Goal: Task Accomplishment & Management: Use online tool/utility

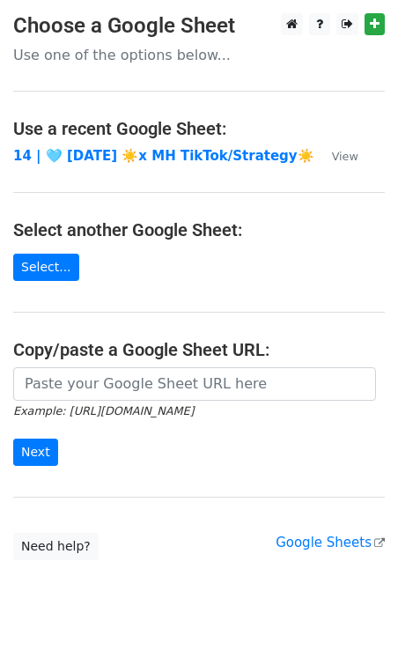
drag, startPoint x: 55, startPoint y: 342, endPoint x: 56, endPoint y: 387, distance: 44.9
click at [55, 343] on h4 "Copy/paste a Google Sheet URL:" at bounding box center [198, 349] width 371 height 21
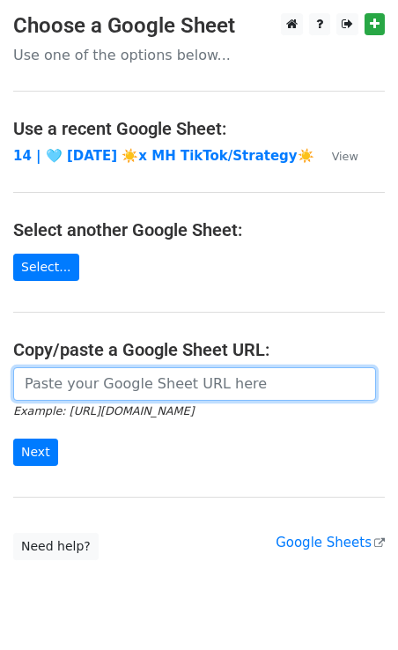
click at [57, 396] on input "url" at bounding box center [194, 383] width 363 height 33
paste input "https://docs.google.com/spreadsheets/d/16PtkK8H6Sh7AzgrpFx9VdyPLNpMKJ6ydPd83d-4…"
type input "https://docs.google.com/spreadsheets/d/16PtkK8H6Sh7AzgrpFx9VdyPLNpMKJ6ydPd83d-4…"
click at [13, 438] on input "Next" at bounding box center [35, 451] width 45 height 27
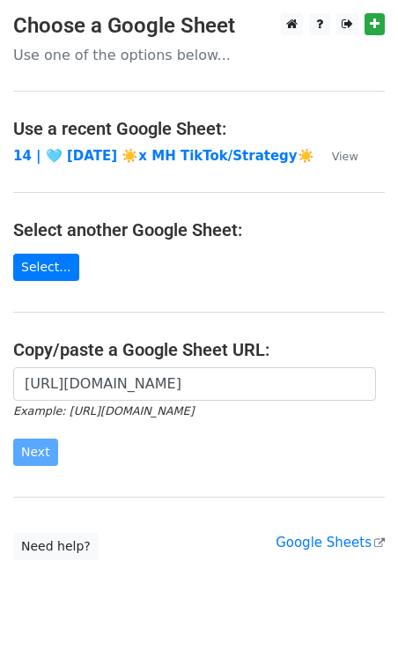
scroll to position [0, 0]
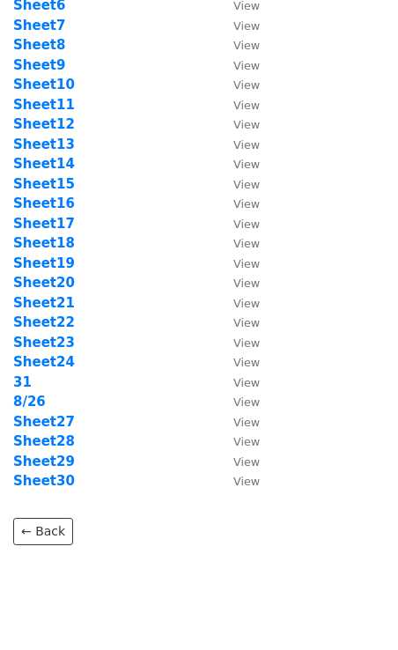
scroll to position [221, 0]
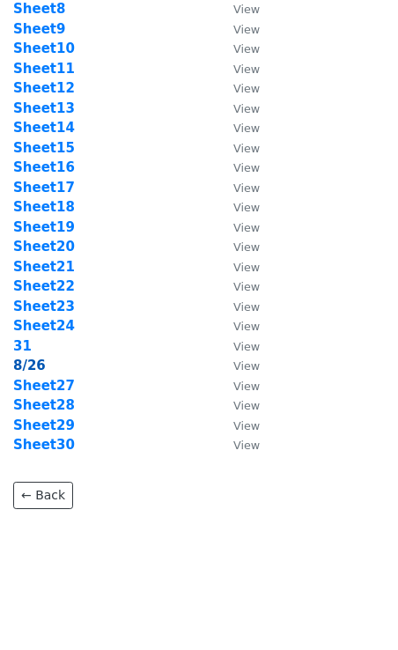
click at [35, 367] on strong "8/26" at bounding box center [29, 365] width 33 height 16
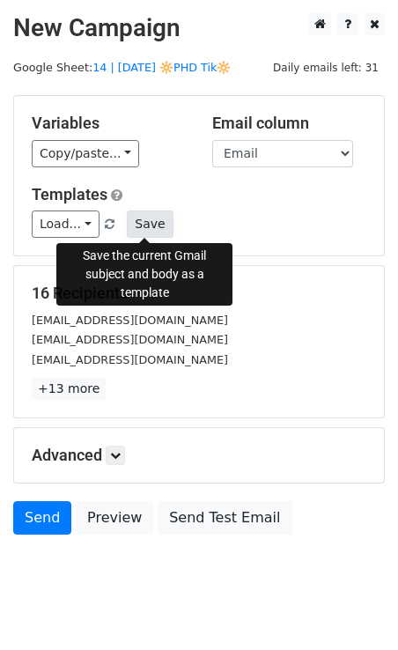
click at [147, 225] on button "Save" at bounding box center [150, 223] width 46 height 27
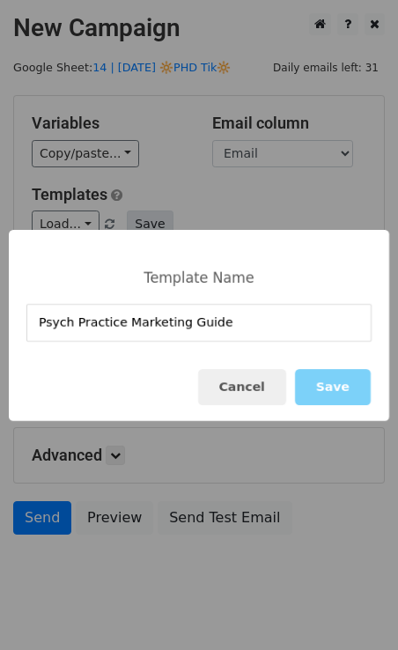
type input "Psych Practice Marketing Guide"
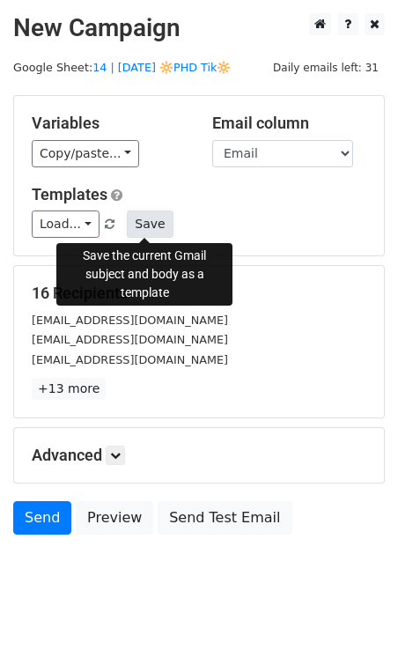
click at [149, 227] on button "Save" at bounding box center [150, 223] width 46 height 27
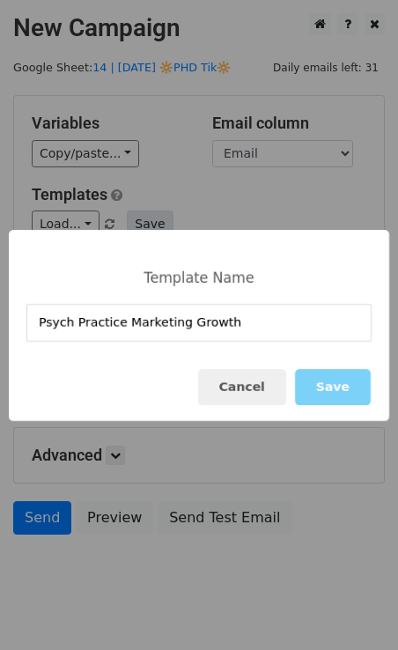
type input "Psych Practice Marketing Growth"
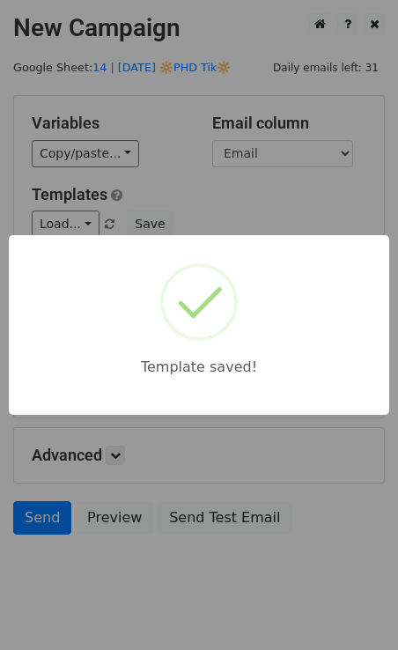
click at [305, 205] on div "Template saved!" at bounding box center [199, 325] width 398 height 650
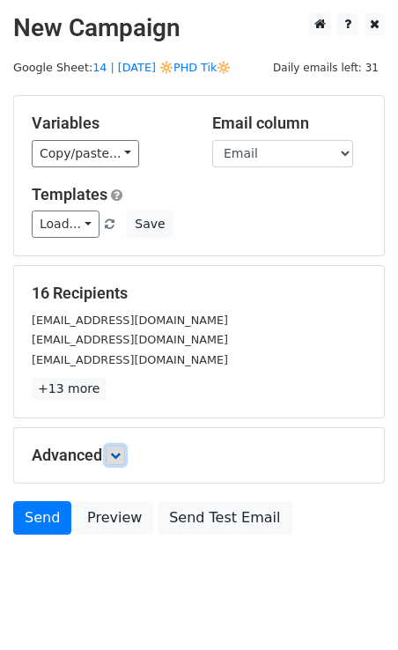
click at [118, 452] on icon at bounding box center [115, 455] width 11 height 11
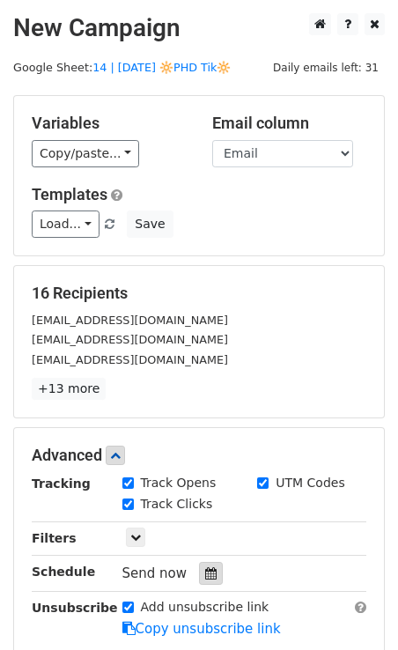
click at [199, 572] on div at bounding box center [211, 573] width 24 height 23
click at [48, 231] on link "Load..." at bounding box center [66, 223] width 68 height 27
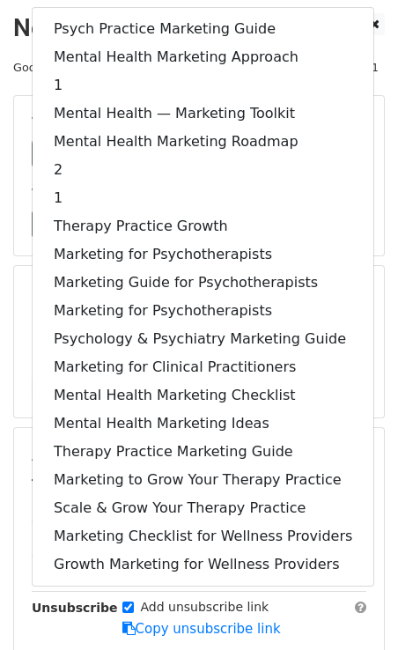
click at [368, 269] on div "16 Recipients sw@stevenweinermd.com stevensmithpsychologist@gmail.com stevenpat…" at bounding box center [199, 341] width 370 height 151
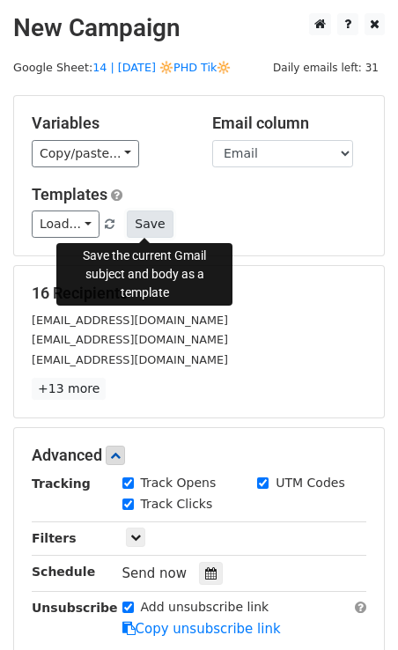
click at [148, 220] on button "Save" at bounding box center [150, 223] width 46 height 27
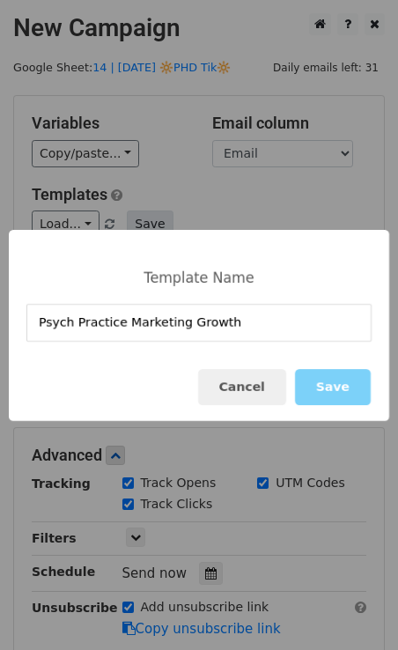
type input "Psych Practice Marketing Growth"
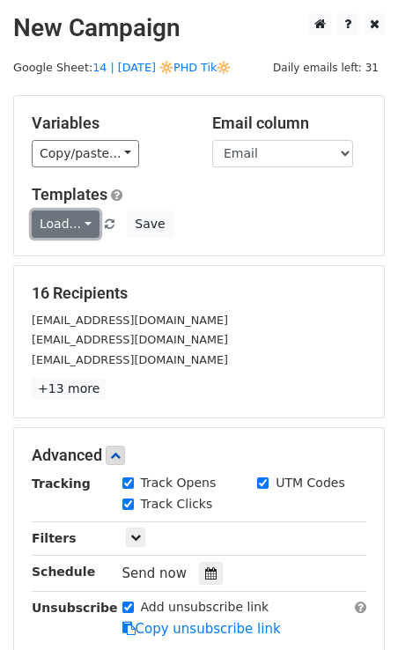
click at [70, 230] on link "Load..." at bounding box center [66, 223] width 68 height 27
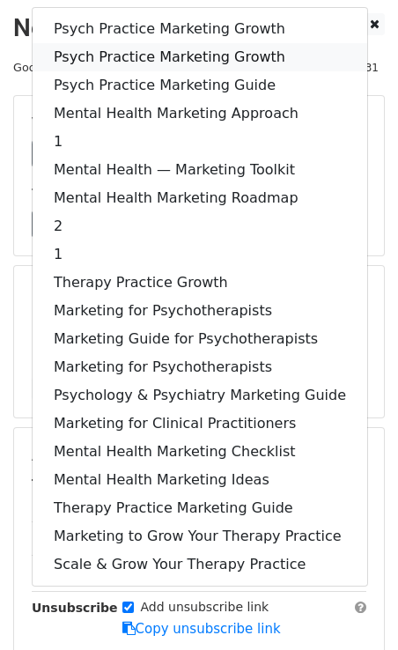
click at [218, 50] on link "Psych Practice Marketing Growth" at bounding box center [200, 57] width 334 height 28
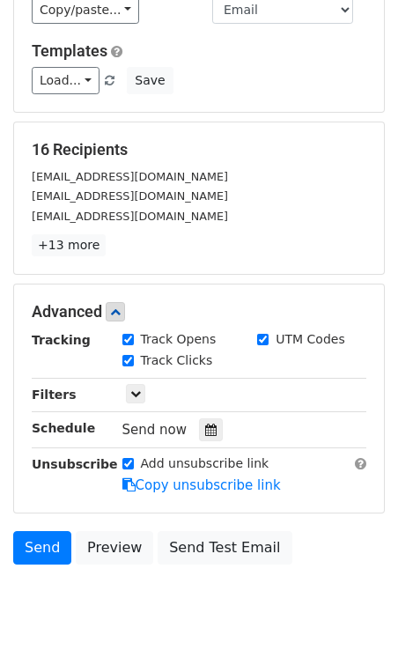
scroll to position [206, 0]
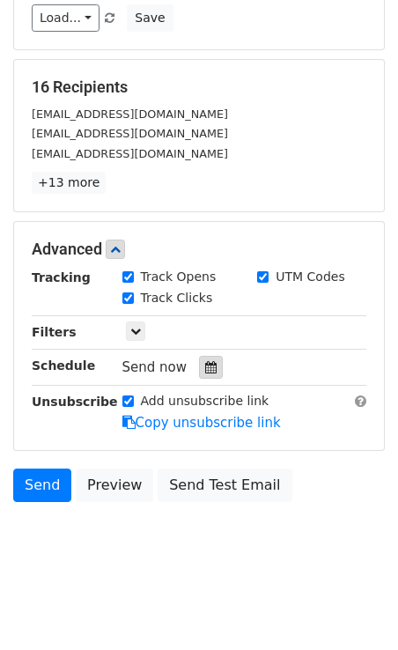
click at [205, 363] on icon at bounding box center [210, 367] width 11 height 12
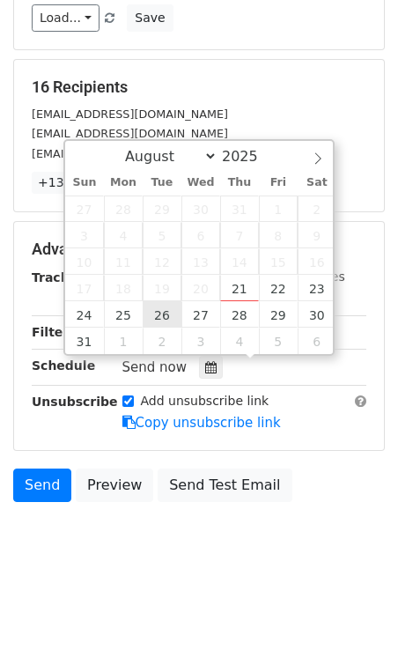
type input "2025-08-26 12:00"
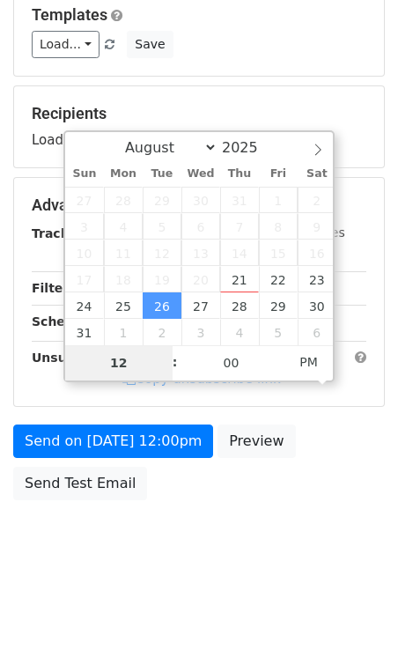
scroll to position [178, 0]
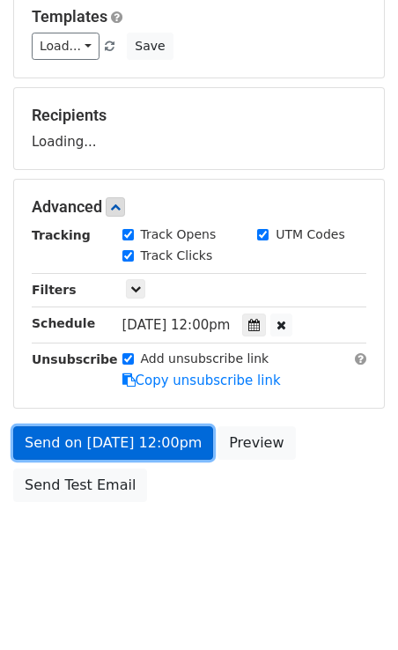
click at [107, 436] on form "Variables Copy/paste... {{Name}} {{Email}} Email column Name Email Templates Lo…" at bounding box center [198, 213] width 371 height 593
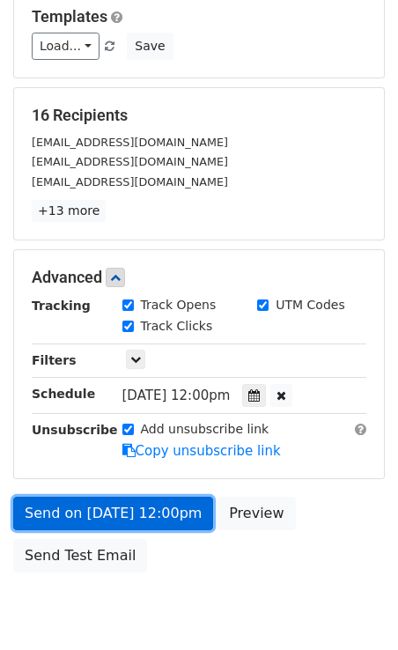
click at [110, 501] on link "Send on Aug 26 at 12:00pm" at bounding box center [113, 512] width 200 height 33
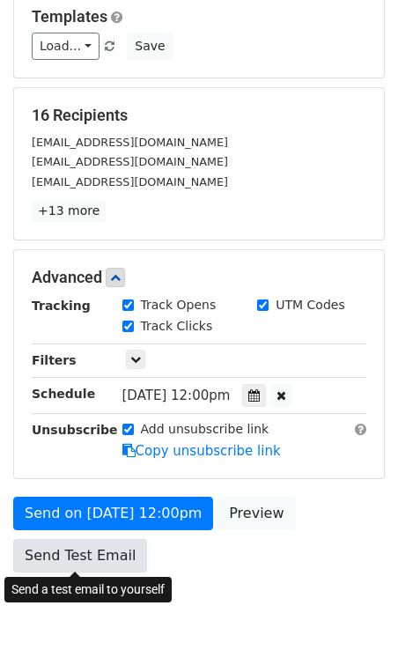
click at [72, 553] on link "Send Test Email" at bounding box center [80, 555] width 134 height 33
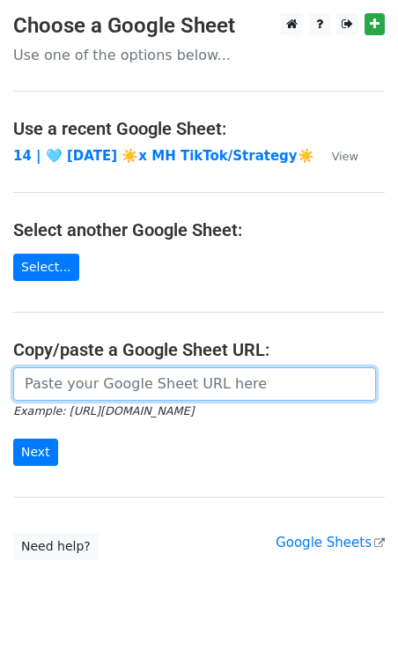
click at [96, 387] on input "url" at bounding box center [194, 383] width 363 height 33
paste input "[URL][DOMAIN_NAME]"
type input "[URL][DOMAIN_NAME]"
click at [13, 438] on input "Next" at bounding box center [35, 451] width 45 height 27
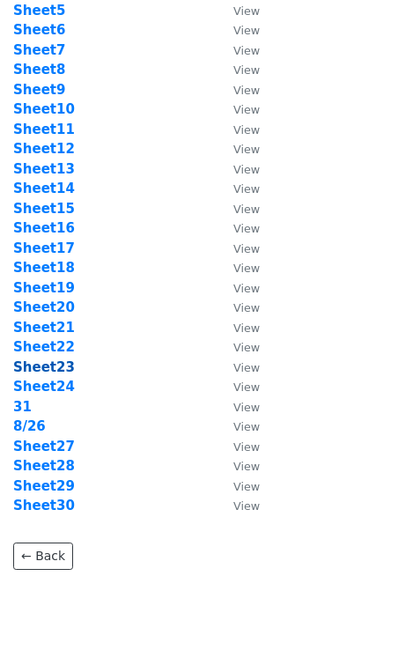
scroll to position [209, 0]
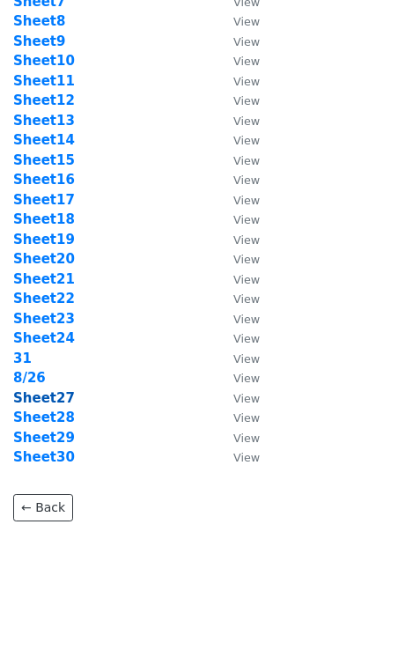
click at [33, 399] on strong "Sheet27" at bounding box center [44, 398] width 62 height 16
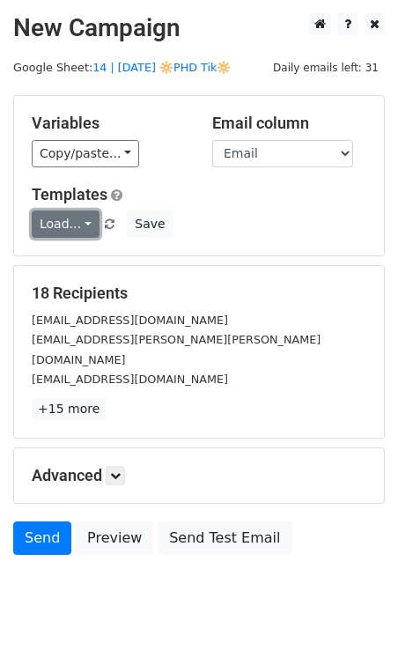
click at [67, 233] on link "Load..." at bounding box center [66, 223] width 68 height 27
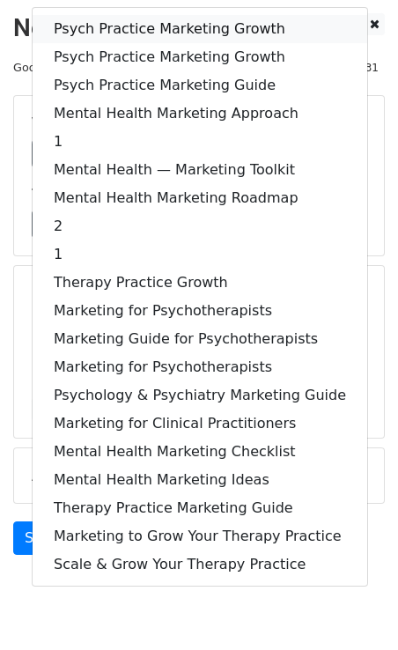
click at [107, 22] on link "Psych Practice Marketing Growth" at bounding box center [200, 29] width 334 height 28
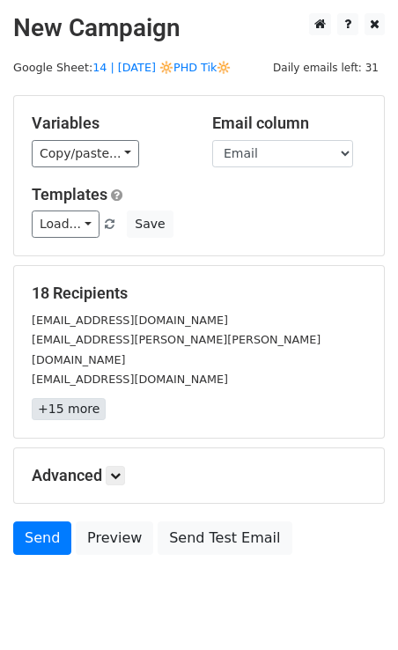
scroll to position [34, 0]
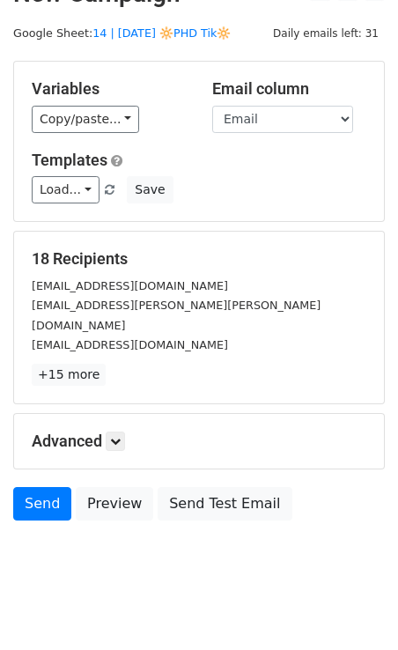
click at [129, 431] on div "Advanced Tracking Track Opens UTM Codes Track Clicks Filters Only include sprea…" at bounding box center [199, 441] width 370 height 55
click at [124, 431] on link at bounding box center [115, 440] width 19 height 19
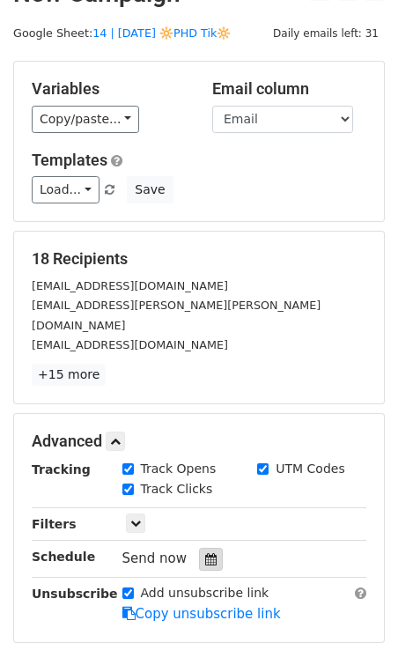
click at [206, 553] on icon at bounding box center [210, 559] width 11 height 12
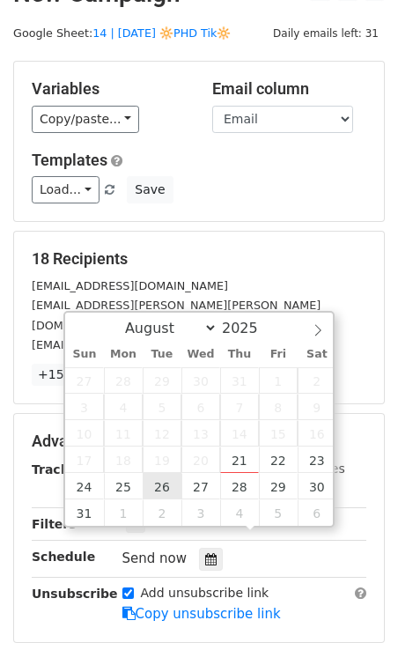
type input "2025-08-26 12:00"
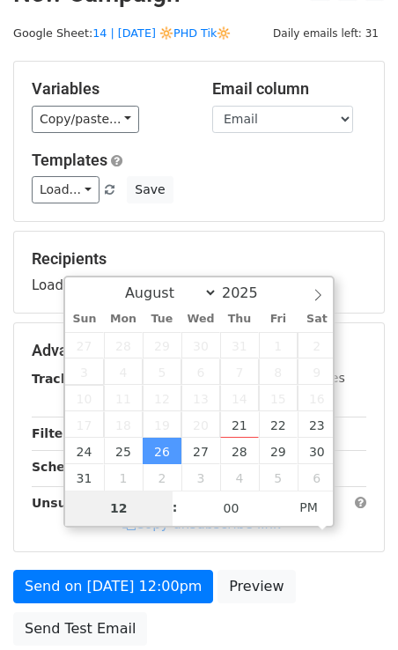
scroll to position [178, 0]
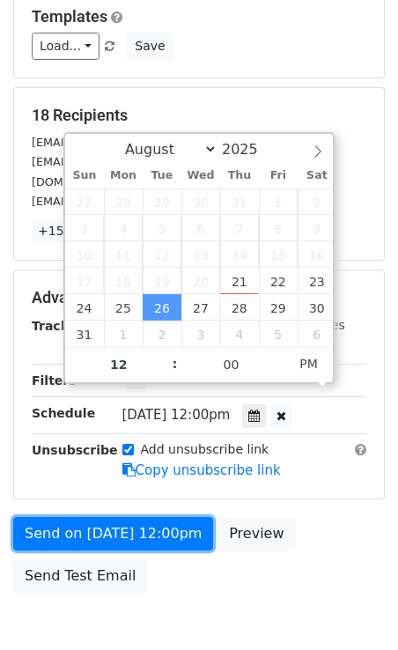
click at [65, 517] on link "Send on Aug 26 at 12:00pm" at bounding box center [113, 533] width 200 height 33
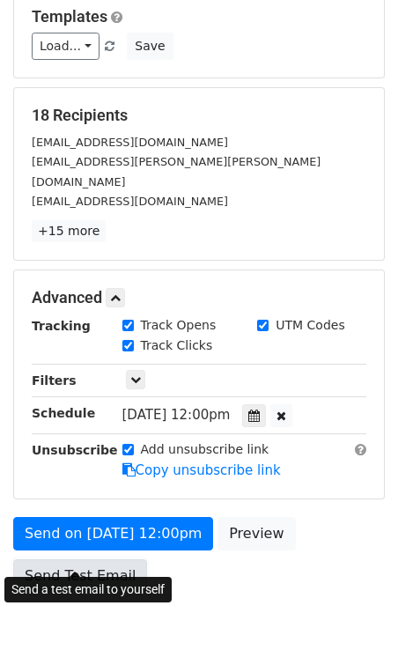
click at [55, 559] on link "Send Test Email" at bounding box center [80, 575] width 134 height 33
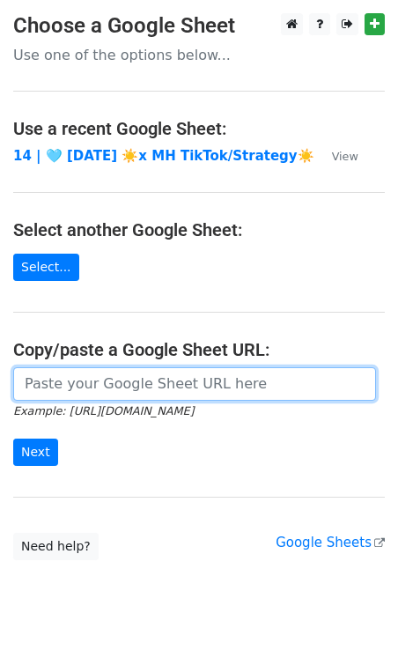
click at [138, 388] on input "url" at bounding box center [194, 383] width 363 height 33
paste input "[URL][DOMAIN_NAME]"
type input "[URL][DOMAIN_NAME]"
click at [13, 438] on input "Next" at bounding box center [35, 451] width 45 height 27
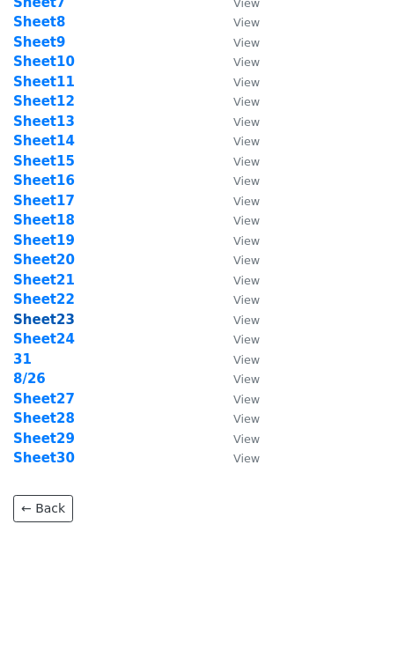
scroll to position [221, 0]
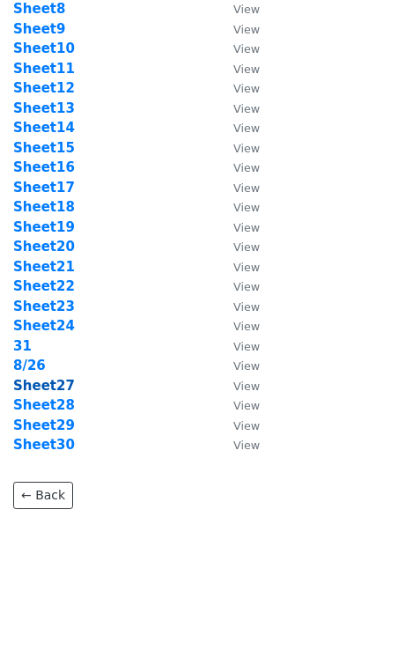
click at [54, 390] on strong "Sheet27" at bounding box center [44, 386] width 62 height 16
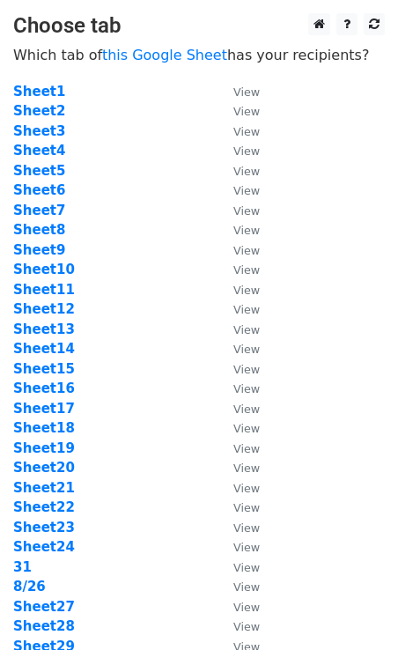
scroll to position [221, 0]
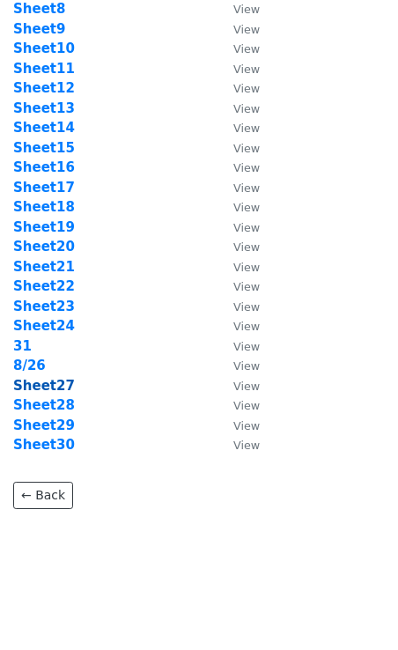
click at [45, 389] on strong "Sheet27" at bounding box center [44, 386] width 62 height 16
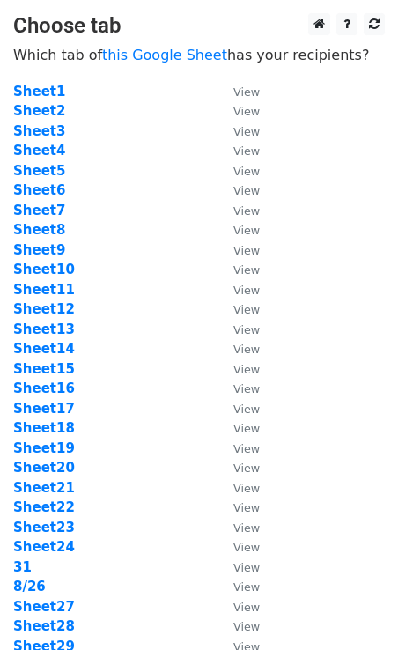
scroll to position [221, 0]
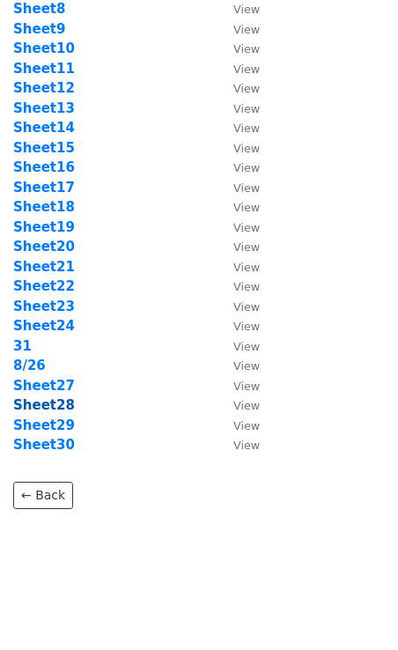
click at [44, 399] on strong "Sheet28" at bounding box center [44, 405] width 62 height 16
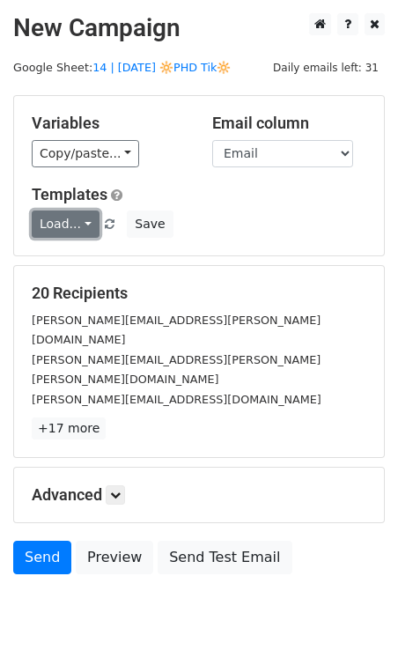
click at [72, 218] on link "Load..." at bounding box center [66, 223] width 68 height 27
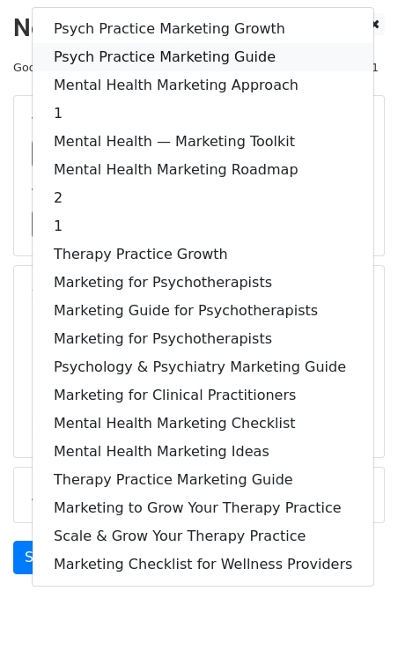
click at [140, 62] on link "Psych Practice Marketing Guide" at bounding box center [203, 57] width 341 height 28
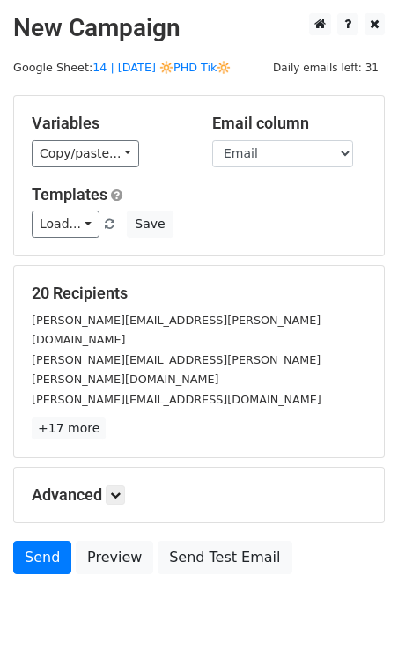
scroll to position [34, 0]
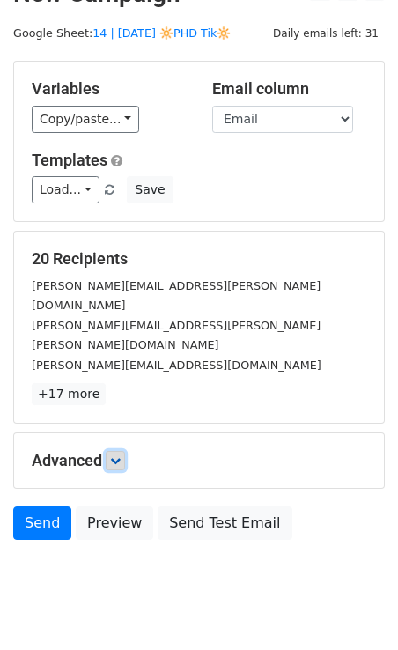
click at [115, 455] on icon at bounding box center [115, 460] width 11 height 11
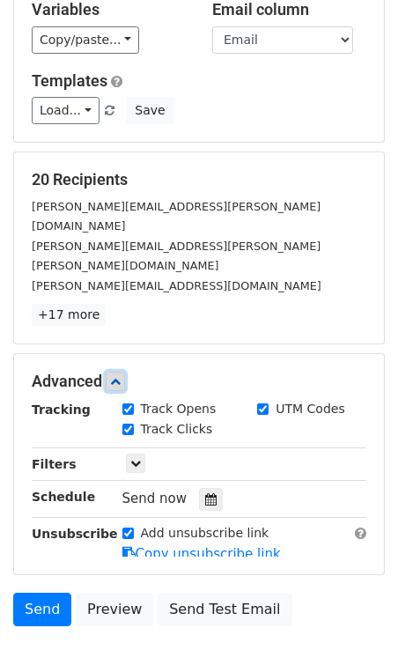
scroll to position [206, 0]
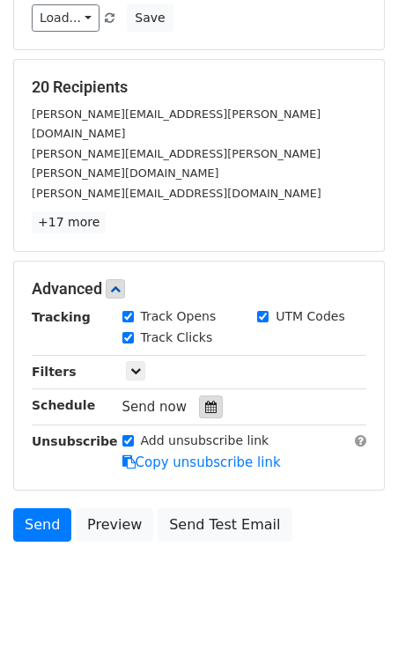
click at [205, 400] on icon at bounding box center [210, 406] width 11 height 12
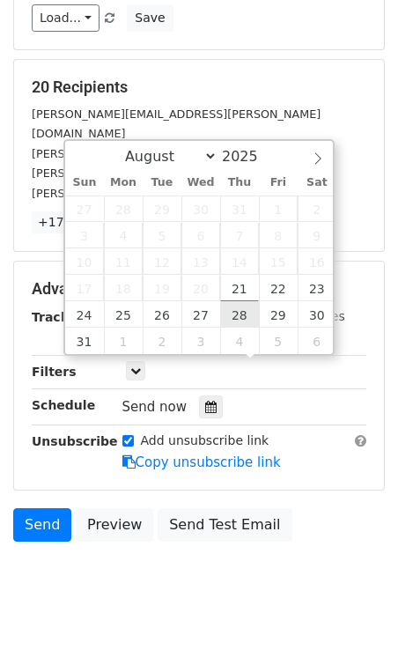
type input "2025-08-28 12:00"
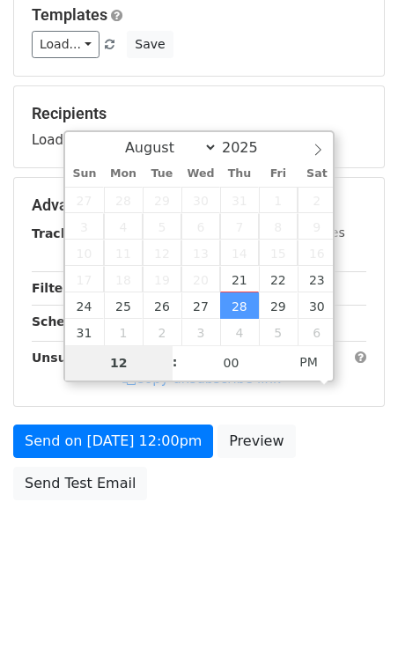
scroll to position [178, 0]
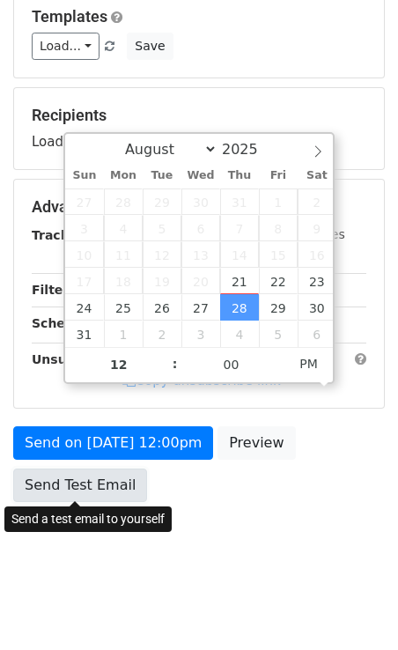
click at [92, 471] on link "Send Test Email" at bounding box center [80, 484] width 134 height 33
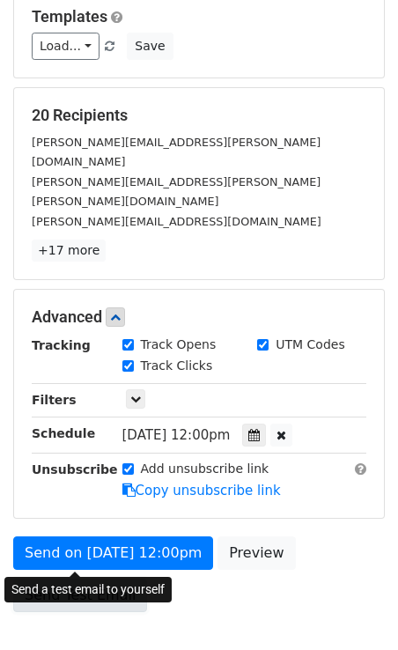
click at [79, 578] on link "Send Test Email" at bounding box center [80, 594] width 134 height 33
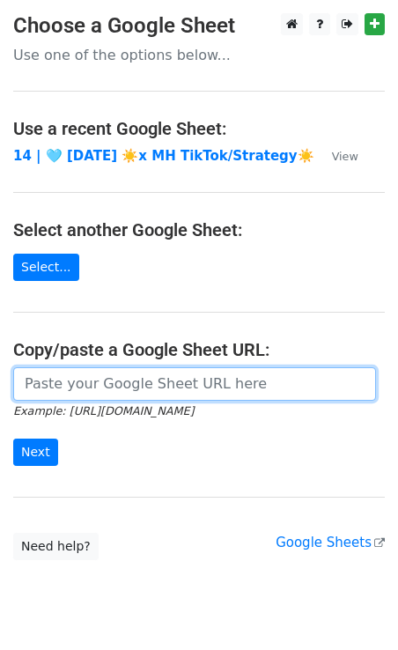
click at [143, 378] on input "url" at bounding box center [194, 383] width 363 height 33
paste input "[URL][DOMAIN_NAME]"
type input "https://docs.google.com/spreadsheets/d/16PtkK8H6Sh7AzgrpFx9VdyPLNpMKJ6ydPd83d-4…"
click at [13, 438] on input "Next" at bounding box center [35, 451] width 45 height 27
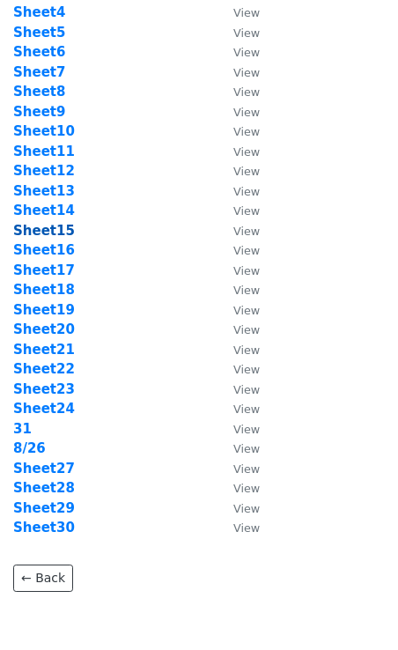
scroll to position [221, 0]
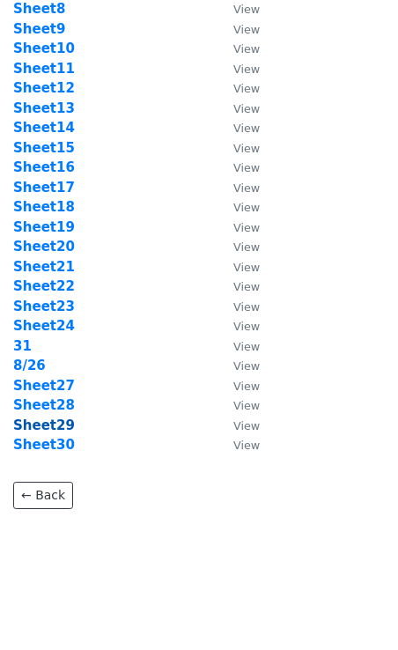
click at [53, 425] on strong "Sheet29" at bounding box center [44, 425] width 62 height 16
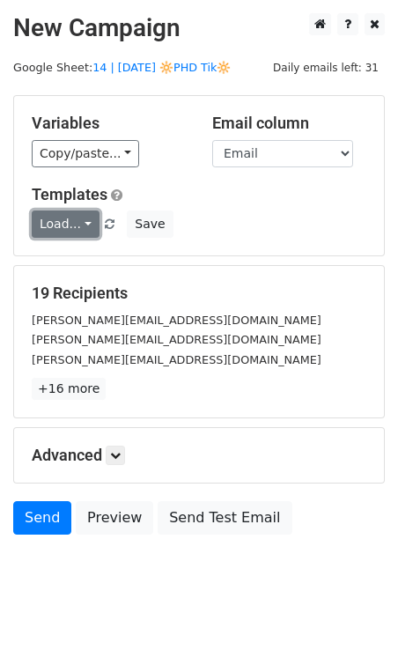
click at [57, 214] on link "Load..." at bounding box center [66, 223] width 68 height 27
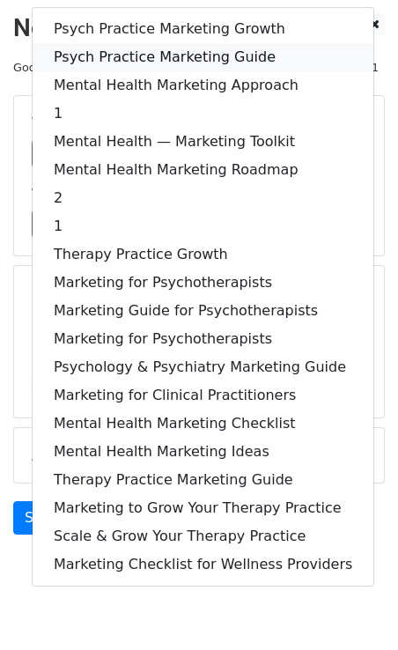
click at [153, 55] on link "Psych Practice Marketing Guide" at bounding box center [203, 57] width 341 height 28
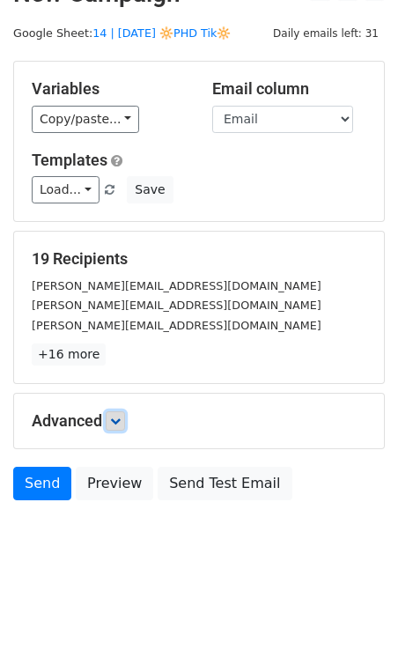
click at [121, 414] on link at bounding box center [115, 420] width 19 height 19
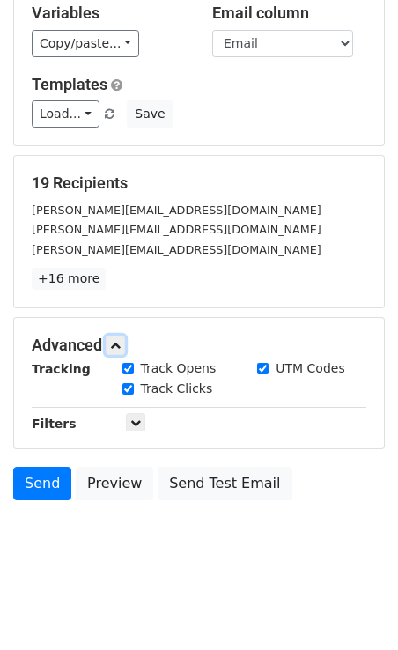
scroll to position [206, 0]
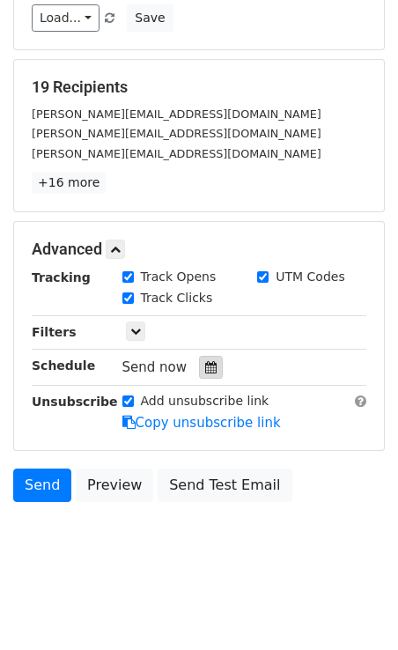
click at [206, 364] on icon at bounding box center [210, 367] width 11 height 12
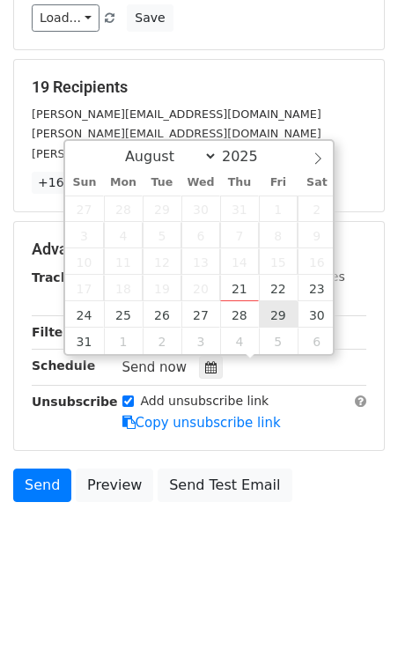
type input "2025-08-29 12:00"
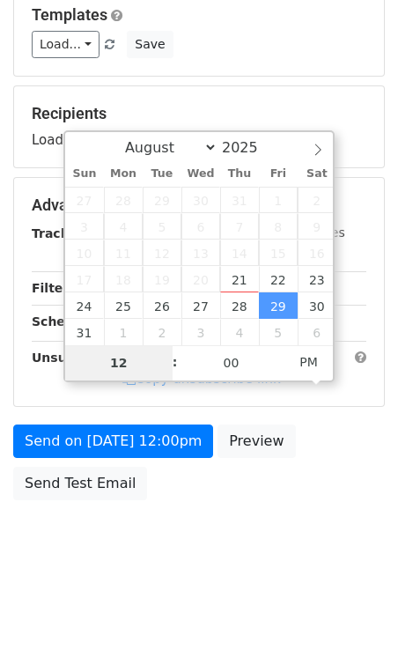
scroll to position [178, 0]
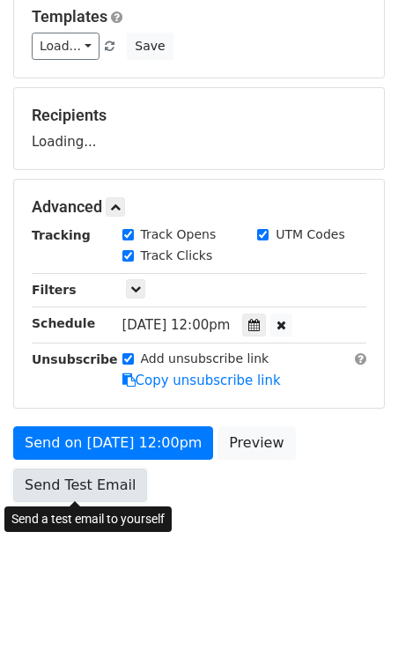
click at [87, 496] on div "Send on Aug 29 at 12:00pm Preview Send Test Email" at bounding box center [199, 468] width 398 height 84
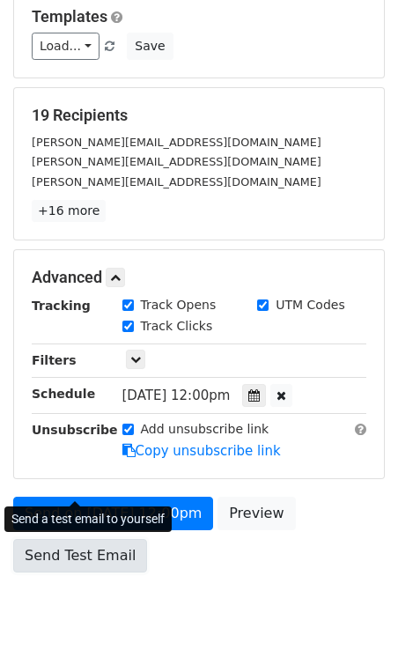
click at [70, 550] on link "Send Test Email" at bounding box center [80, 555] width 134 height 33
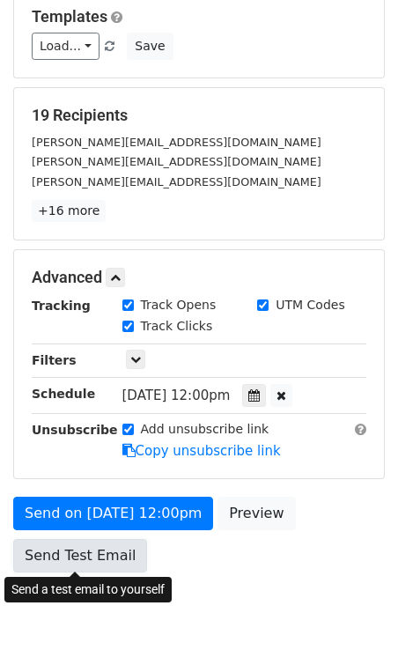
click at [46, 551] on link "Send Test Email" at bounding box center [80, 555] width 134 height 33
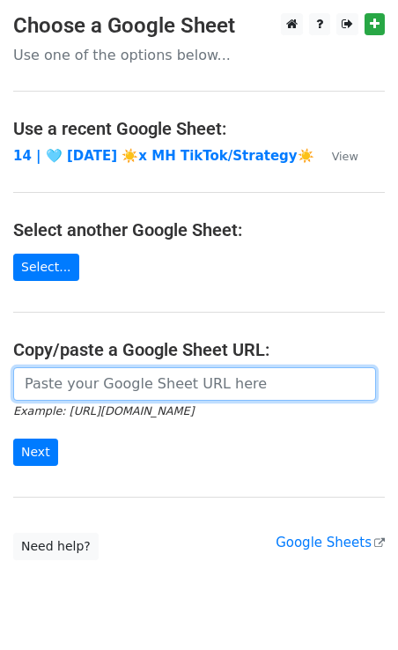
click at [114, 391] on input "url" at bounding box center [194, 383] width 363 height 33
paste input "[URL][DOMAIN_NAME]"
type input "[URL][DOMAIN_NAME]"
click at [13, 438] on input "Next" at bounding box center [35, 451] width 45 height 27
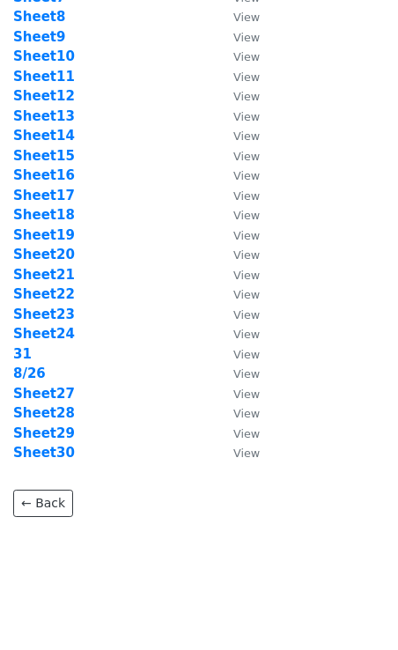
scroll to position [221, 0]
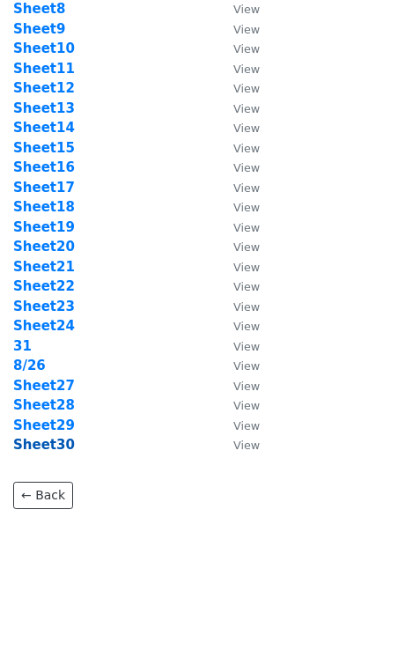
click at [55, 445] on strong "Sheet30" at bounding box center [44, 445] width 62 height 16
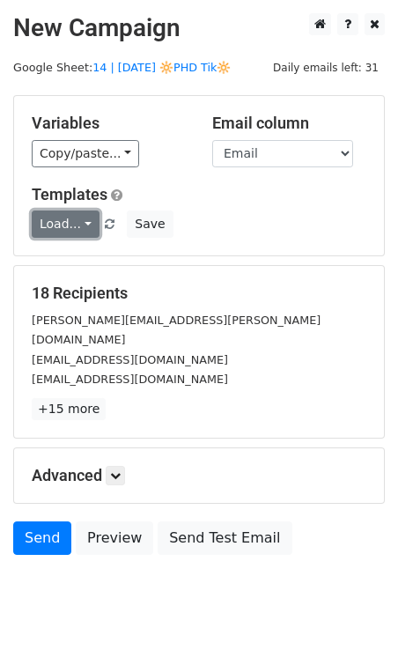
click at [60, 218] on link "Load..." at bounding box center [66, 223] width 68 height 27
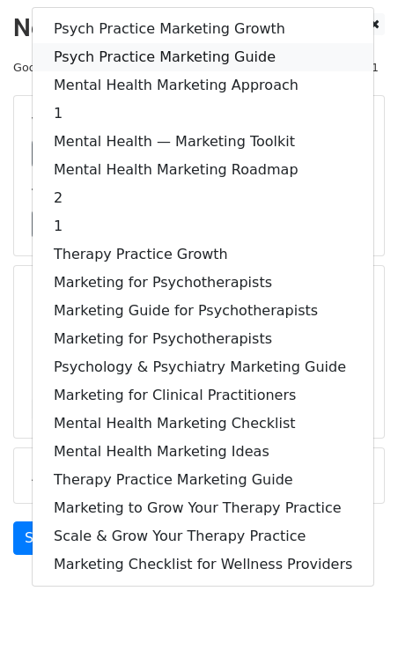
click at [169, 51] on link "Psych Practice Marketing Guide" at bounding box center [203, 57] width 341 height 28
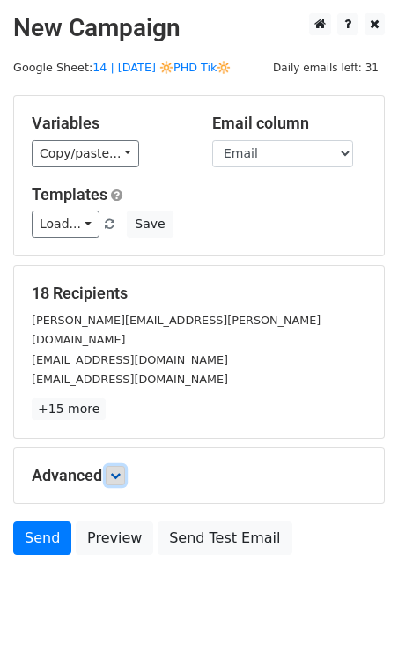
click at [116, 466] on link at bounding box center [115, 475] width 19 height 19
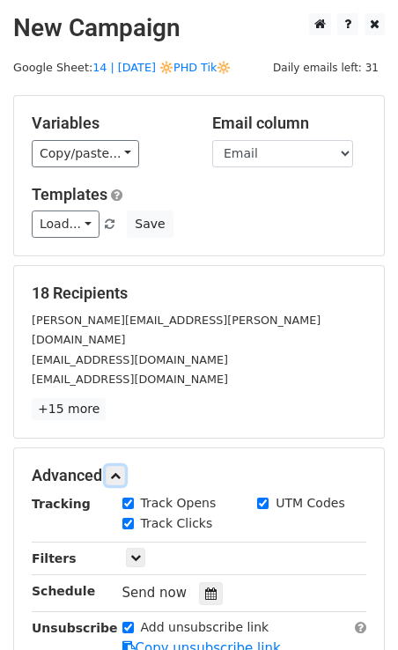
scroll to position [206, 0]
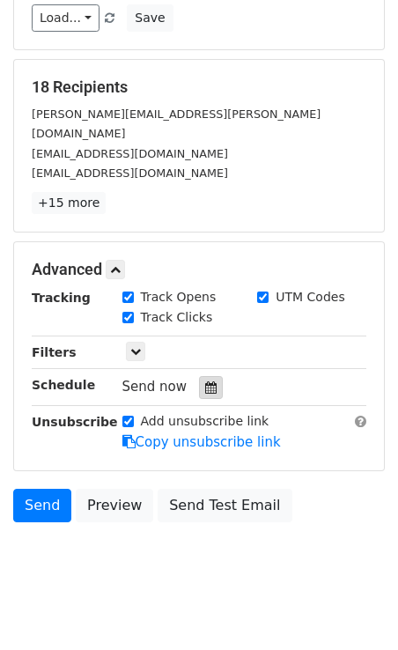
click at [199, 376] on div at bounding box center [211, 387] width 24 height 23
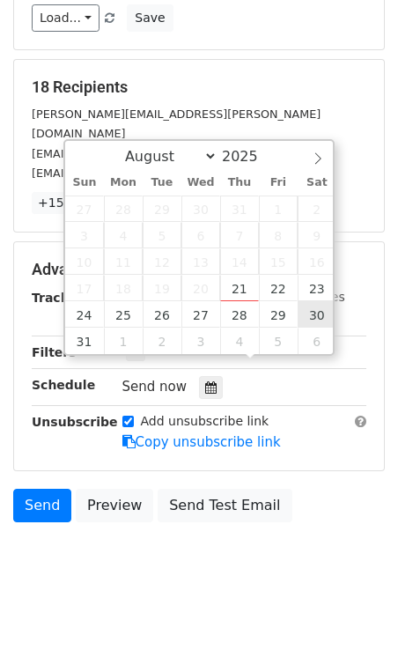
type input "2025-08-30 12:00"
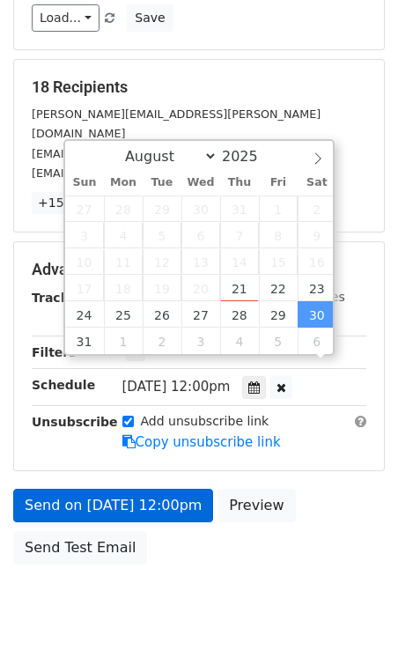
scroll to position [178, 0]
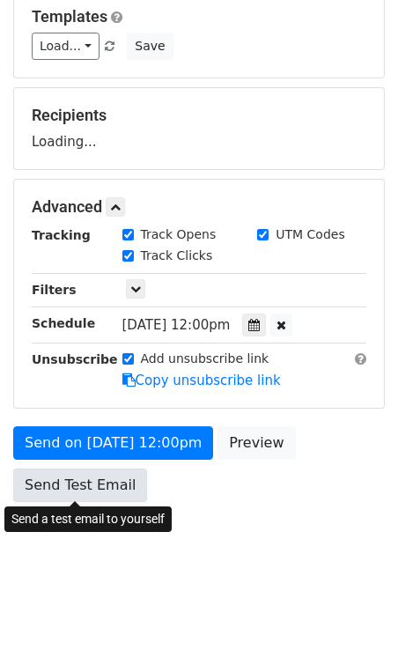
click at [116, 497] on link "Send Test Email" at bounding box center [80, 484] width 134 height 33
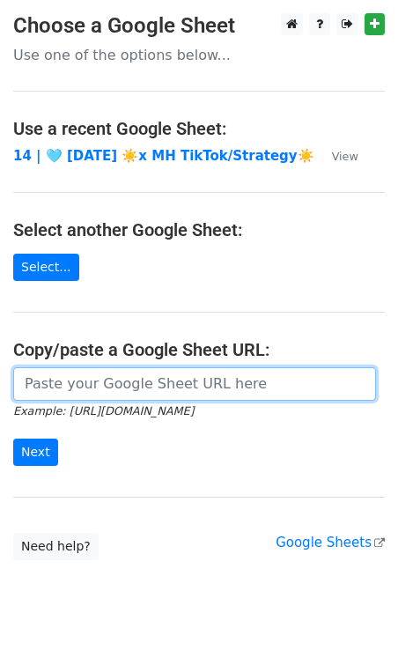
click at [94, 374] on input "url" at bounding box center [194, 383] width 363 height 33
paste input "[URL][DOMAIN_NAME]"
type input "https://docs.google.com/spreadsheets/d/16PtkK8H6Sh7AzgrpFx9VdyPLNpMKJ6ydPd83d-4…"
click at [13, 438] on input "Next" at bounding box center [35, 451] width 45 height 27
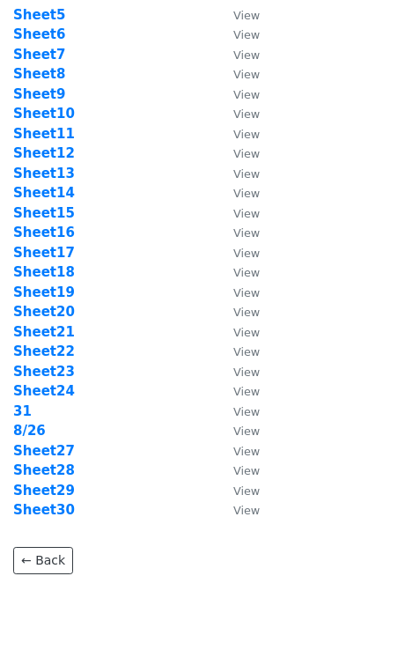
scroll to position [219, 0]
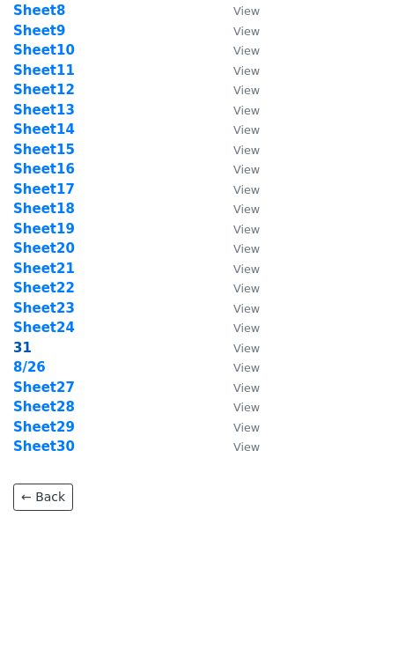
click at [21, 348] on strong "31" at bounding box center [22, 348] width 18 height 16
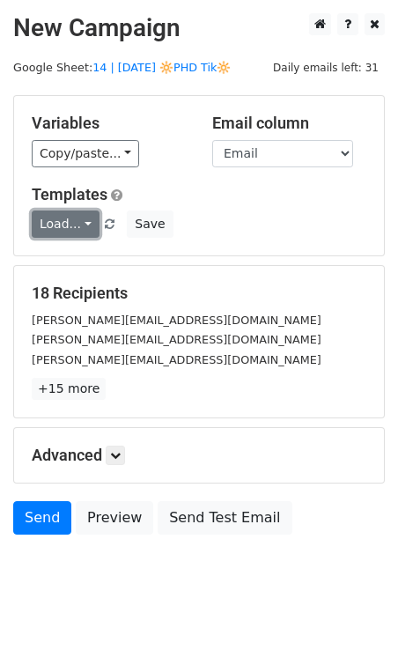
click at [61, 221] on link "Load..." at bounding box center [66, 223] width 68 height 27
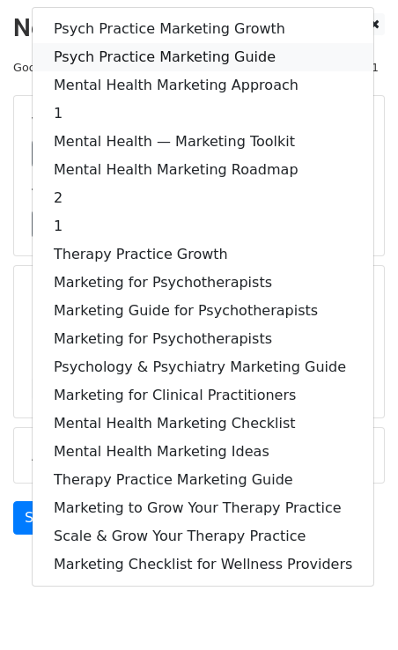
click at [134, 53] on link "Psych Practice Marketing Guide" at bounding box center [203, 57] width 341 height 28
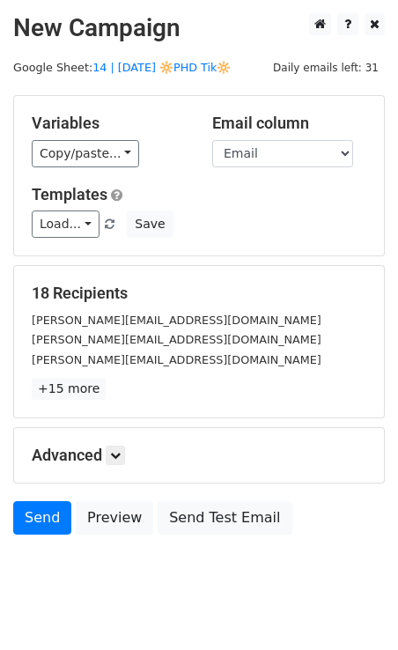
scroll to position [34, 0]
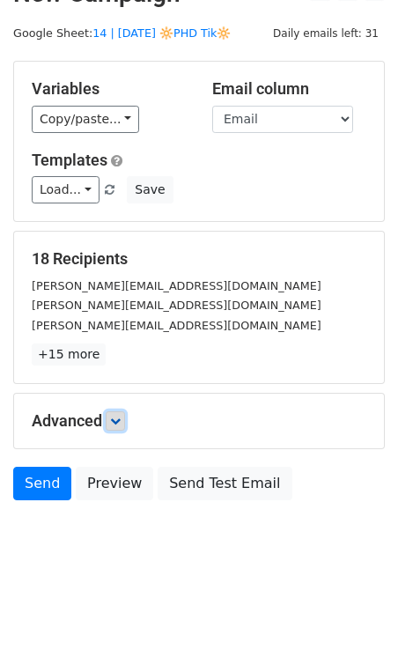
click at [113, 425] on link at bounding box center [115, 420] width 19 height 19
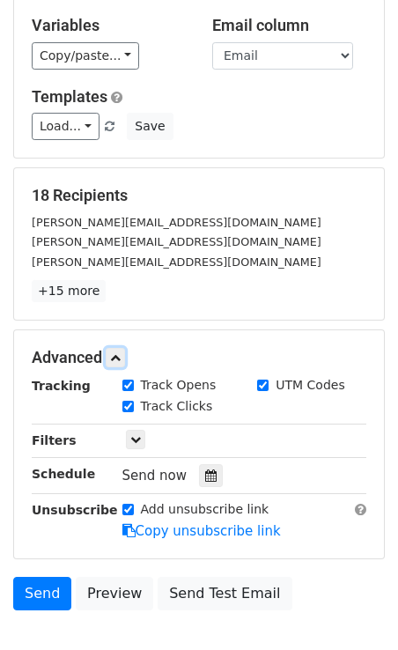
scroll to position [206, 0]
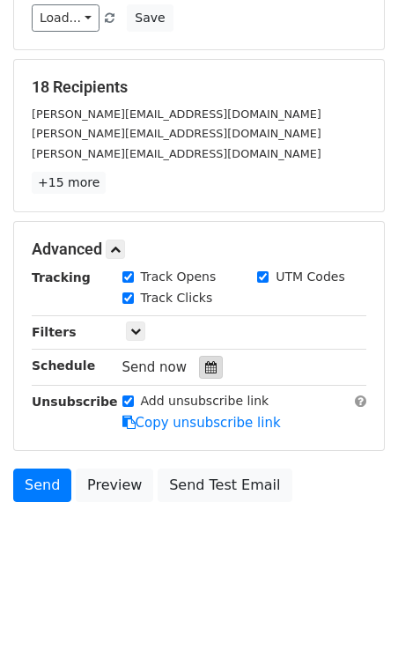
click at [205, 364] on icon at bounding box center [210, 367] width 11 height 12
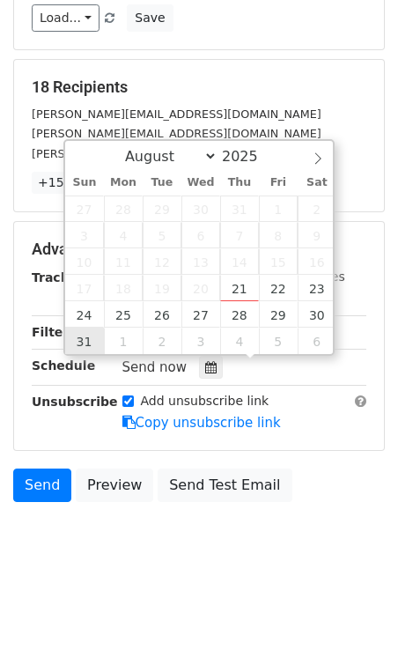
type input "[DATE] 12:00"
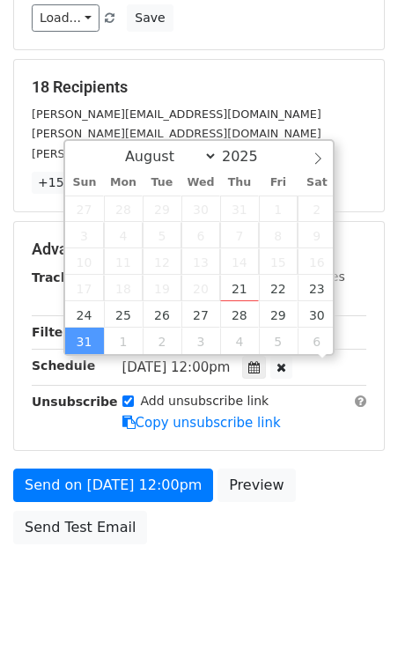
scroll to position [178, 0]
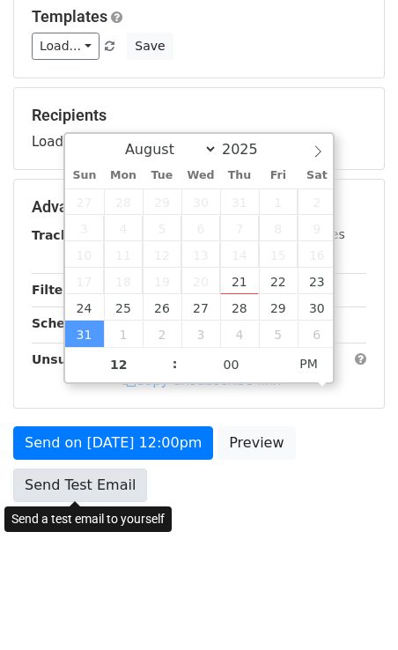
click at [70, 474] on link "Send Test Email" at bounding box center [80, 484] width 134 height 33
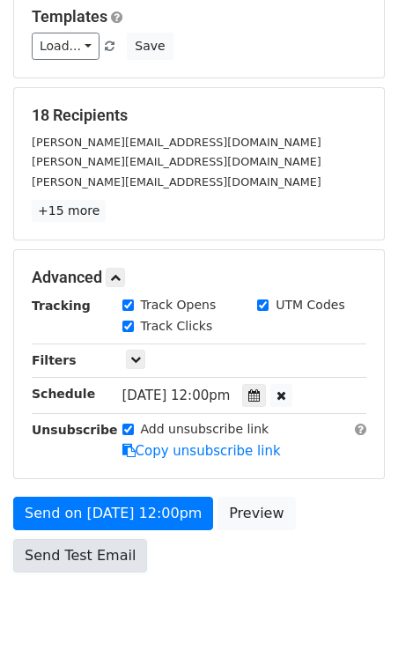
click at [82, 551] on link "Send Test Email" at bounding box center [80, 555] width 134 height 33
click at [50, 551] on link "Send Test Email" at bounding box center [80, 555] width 134 height 33
